Goal: Feedback & Contribution: Submit feedback/report problem

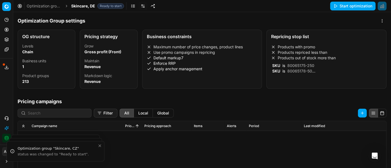
scroll to position [352, 0]
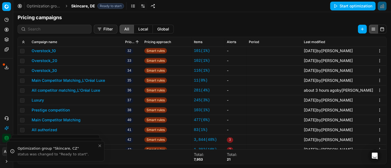
click at [90, 4] on span "Skincare, DE" at bounding box center [83, 5] width 24 height 5
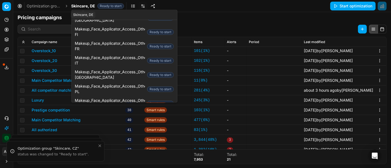
scroll to position [14, 0]
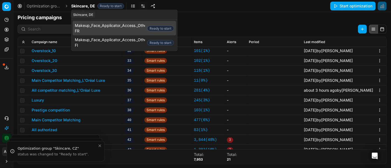
type input "oarfu"
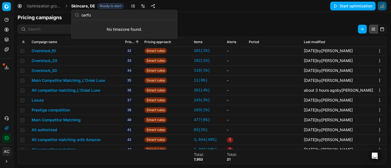
click at [105, 15] on input "oarfu" at bounding box center [127, 14] width 92 height 11
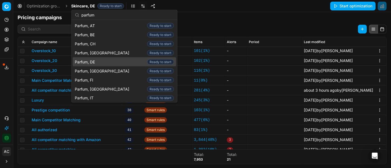
type input "parfum"
click at [93, 61] on span "Parfum, DE" at bounding box center [86, 61] width 22 height 5
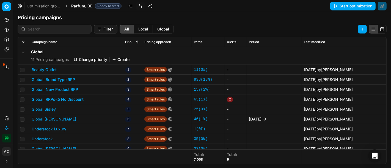
click at [131, 7] on link at bounding box center [130, 6] width 9 height 9
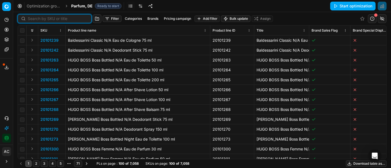
click at [42, 19] on input at bounding box center [58, 18] width 60 height 5
paste input "90017103-0026891"
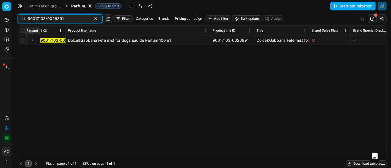
type input "90017103-0026891"
click at [31, 41] on button "Expand" at bounding box center [32, 40] width 7 height 7
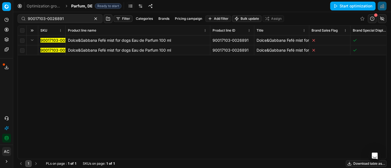
click at [56, 49] on mark "90017103-0026891" at bounding box center [58, 50] width 36 height 5
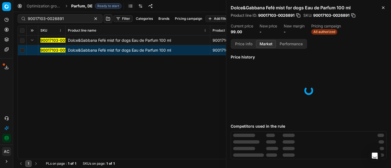
click at [261, 42] on button "Market" at bounding box center [266, 44] width 20 height 8
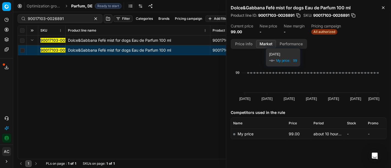
scroll to position [15, 0]
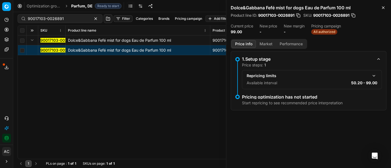
click at [240, 42] on button "Price info" at bounding box center [243, 44] width 24 height 8
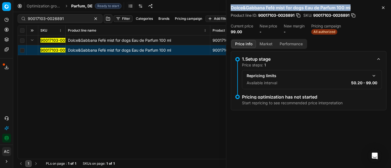
drag, startPoint x: 230, startPoint y: 7, endPoint x: 356, endPoint y: 10, distance: 126.2
click at [356, 10] on div "Dolce&Gabbana Fefé mist for dogs Eau de Parfum 100 ml Product line ID : 9001710…" at bounding box center [308, 19] width 165 height 39
copy h2 "Dolce&Gabbana Fefé mist for dogs Eau de Parfum 100 ml"
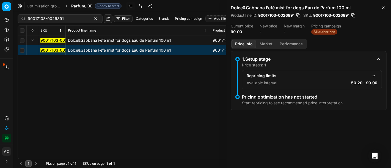
click at [164, 95] on div "90017103-0026891 Dolce&Gabbana Fefé mist for dogs Eau de Parfum 100 ml 90017103…" at bounding box center [202, 97] width 368 height 124
click at [323, 31] on span "All authorized" at bounding box center [324, 31] width 26 height 5
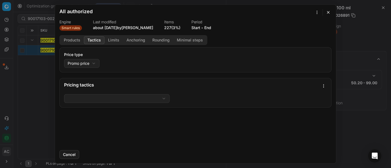
click at [92, 41] on button "Tactics" at bounding box center [94, 40] width 21 height 8
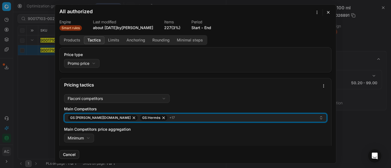
click at [179, 117] on div "GS:[PERSON_NAME][DOMAIN_NAME] GS:Hermès + 17" at bounding box center [193, 118] width 251 height 7
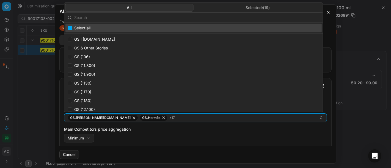
click at [156, 18] on input "text" at bounding box center [196, 17] width 245 height 11
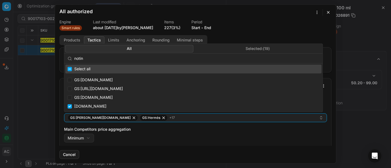
type input "notino"
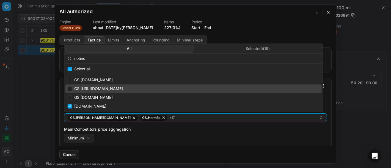
click at [45, 94] on div "We are saving PC settings. Please wait, it should take a few minutes All author…" at bounding box center [195, 84] width 391 height 168
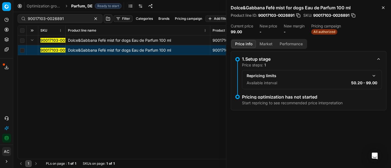
click at [259, 46] on button "Market" at bounding box center [266, 44] width 20 height 8
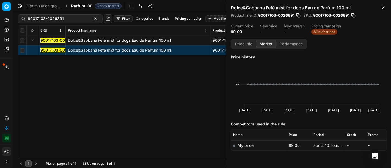
click at [353, 14] on button "button" at bounding box center [353, 15] width 5 height 5
click at [9, 120] on button "Contact support" at bounding box center [6, 118] width 9 height 9
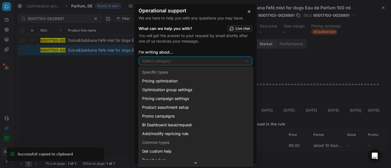
click at [173, 59] on div "Operational support We are here to help you with any questions you may have. Wh…" at bounding box center [195, 84] width 391 height 168
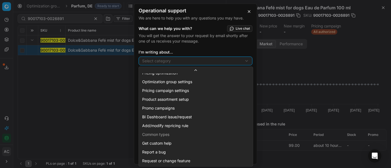
select select "241"
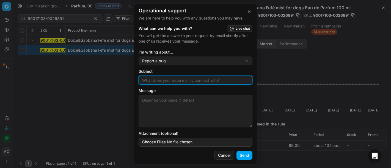
click at [169, 78] on input "Subject" at bounding box center [195, 80] width 109 height 8
paste input "90017103-0026891"
type input "lack of competitor data for product 90017103-0026891"
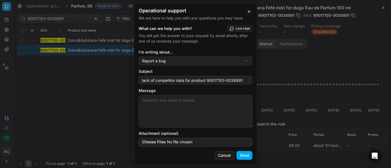
click at [180, 115] on textarea "Message" at bounding box center [196, 111] width 114 height 32
paste textarea "90017103-0026891"
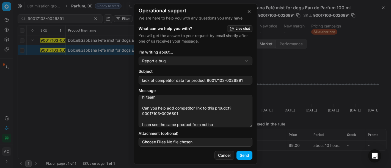
scroll to position [9, 0]
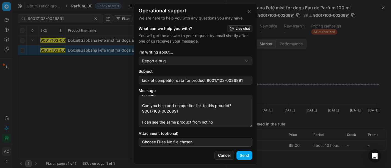
click at [217, 120] on textarea "hi team Can you help add competitor link to this proudct? 90017103-0026891 I ca…" at bounding box center [196, 111] width 114 height 32
paste textarea "[URL][DOMAIN_NAME]"
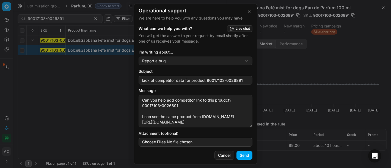
scroll to position [29, 0]
drag, startPoint x: 234, startPoint y: 111, endPoint x: 244, endPoint y: 137, distance: 27.7
click at [244, 137] on fieldset "What can we help you with? Live chat You will get the answer to your request by…" at bounding box center [196, 86] width 114 height 122
drag, startPoint x: 236, startPoint y: 121, endPoint x: 136, endPoint y: 118, distance: 100.1
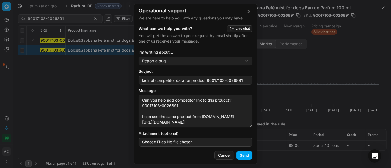
click at [136, 118] on div "What can we help you with? Live chat You will get the answer to your request by…" at bounding box center [195, 86] width 123 height 122
paste textarea
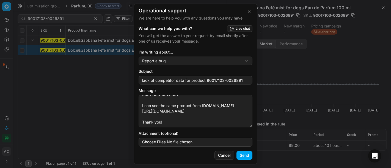
type textarea "hi team Can you help add competitor link to this proudct? 90017103-0026891 I ca…"
click at [249, 156] on button "Send" at bounding box center [244, 155] width 16 height 9
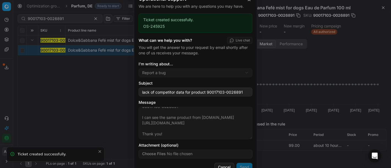
click at [78, 95] on div "Operational support We are here to help you with any questions you may have. Ti…" at bounding box center [195, 84] width 391 height 168
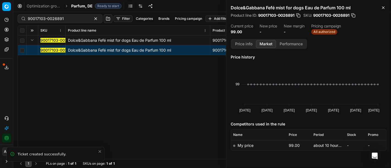
click at [245, 44] on button "Price info" at bounding box center [243, 44] width 24 height 8
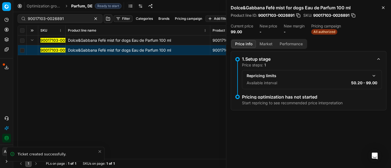
click at [374, 73] on button "button" at bounding box center [374, 76] width 7 height 7
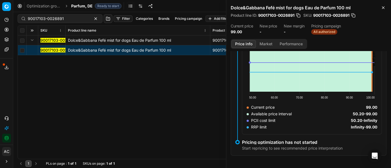
scroll to position [61, 0]
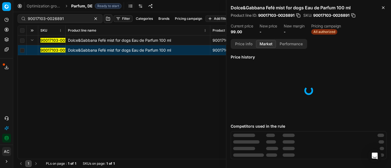
click at [261, 42] on button "Market" at bounding box center [266, 44] width 20 height 8
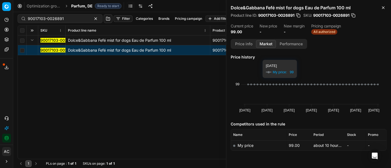
scroll to position [15, 0]
